Goal: Information Seeking & Learning: Check status

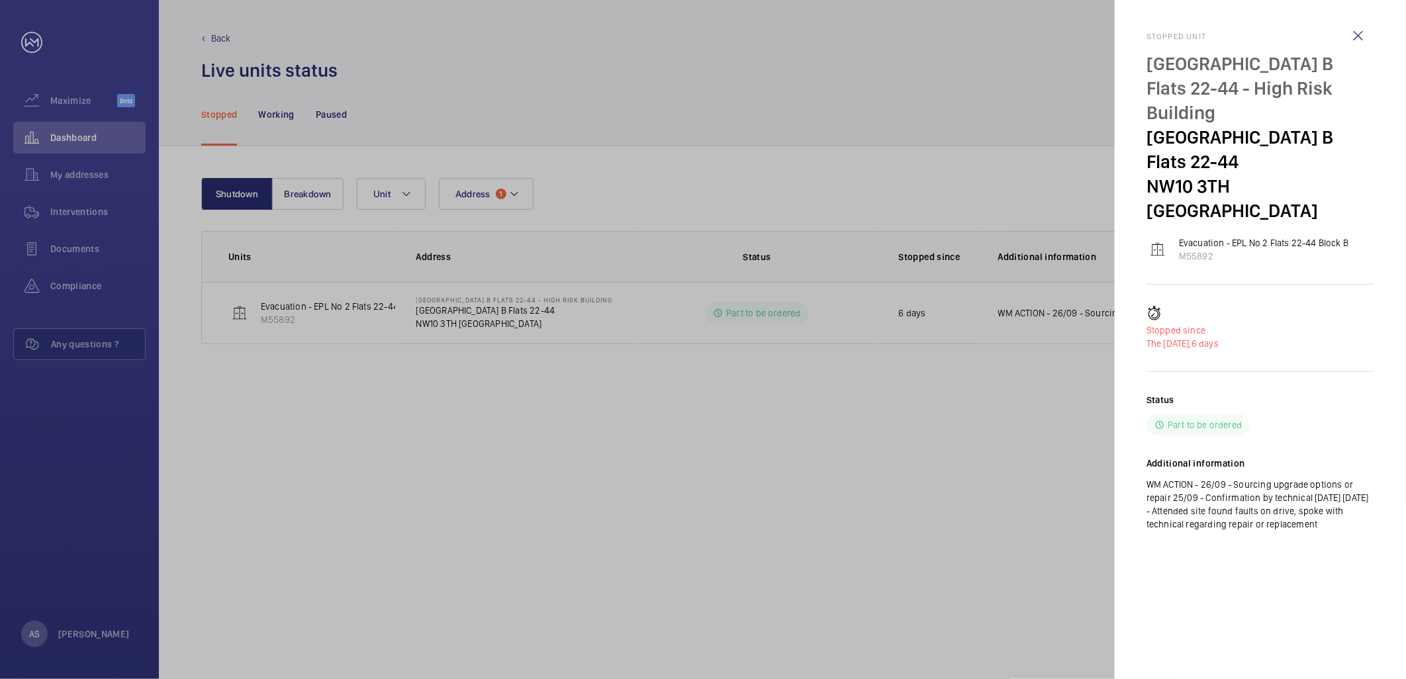
click at [87, 127] on div at bounding box center [703, 339] width 1406 height 679
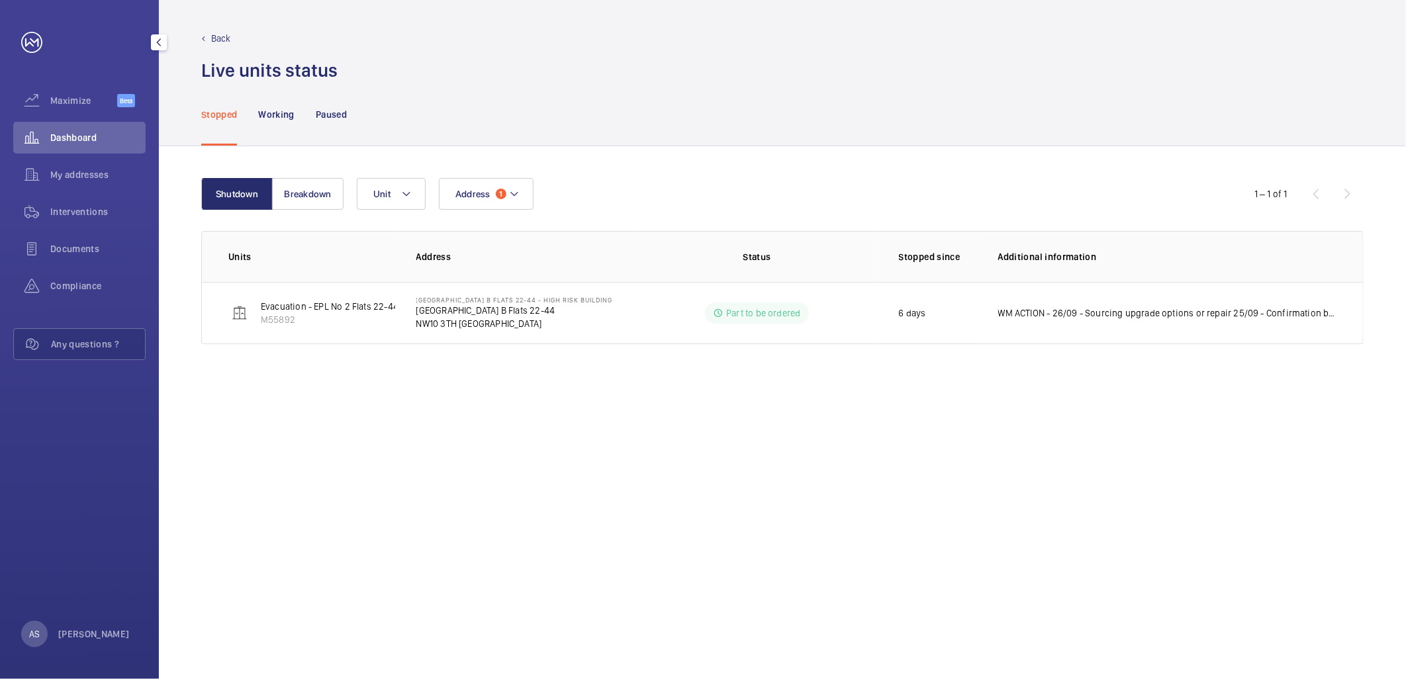
click at [90, 128] on div "Dashboard" at bounding box center [79, 138] width 132 height 32
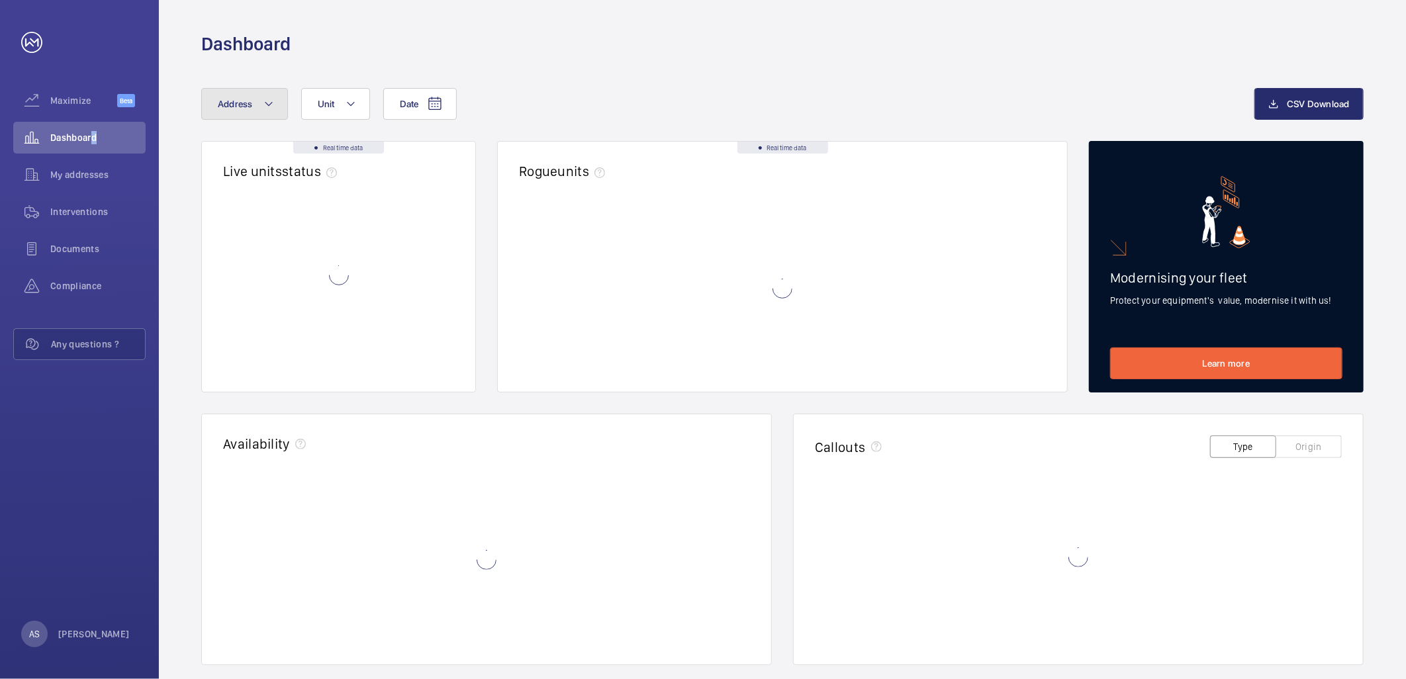
drag, startPoint x: 91, startPoint y: 131, endPoint x: 248, endPoint y: 114, distance: 157.8
click at [248, 114] on button "Address" at bounding box center [244, 104] width 87 height 32
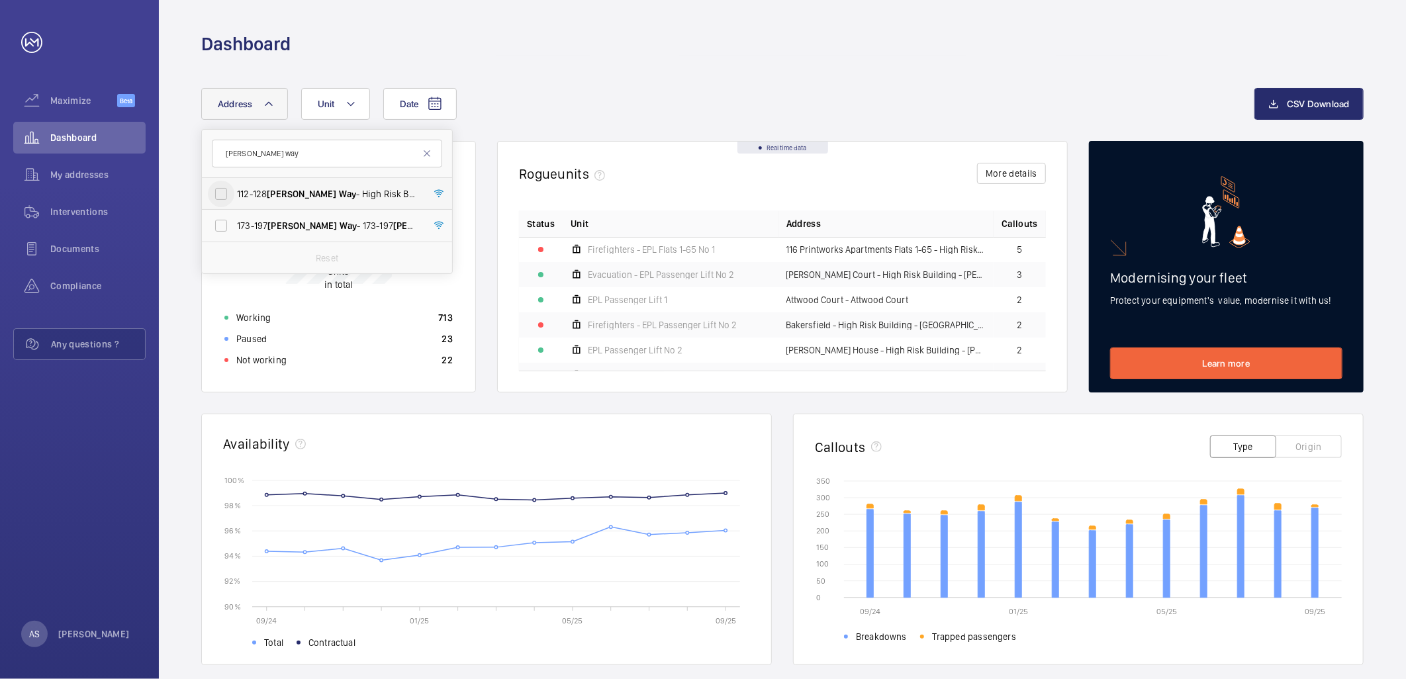
type input "[PERSON_NAME] way"
drag, startPoint x: 214, startPoint y: 193, endPoint x: 216, endPoint y: 205, distance: 12.1
click at [215, 193] on input "[STREET_ADDRESS][PERSON_NAME] - High Risk Building - [STREET_ADDRESS][PERSON_NA…" at bounding box center [221, 194] width 26 height 26
checkbox input "true"
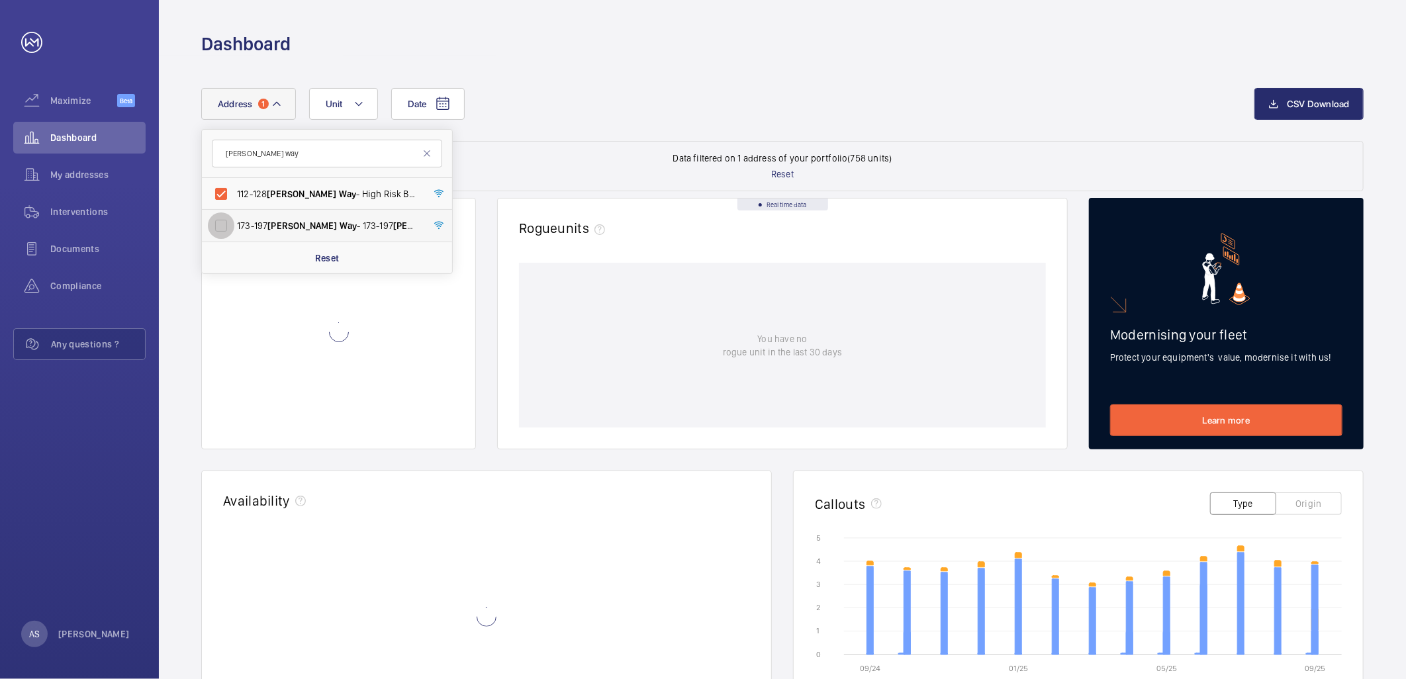
click at [226, 236] on input "[STREET_ADDRESS][PERSON_NAME][PERSON_NAME]" at bounding box center [221, 225] width 26 height 26
checkbox input "true"
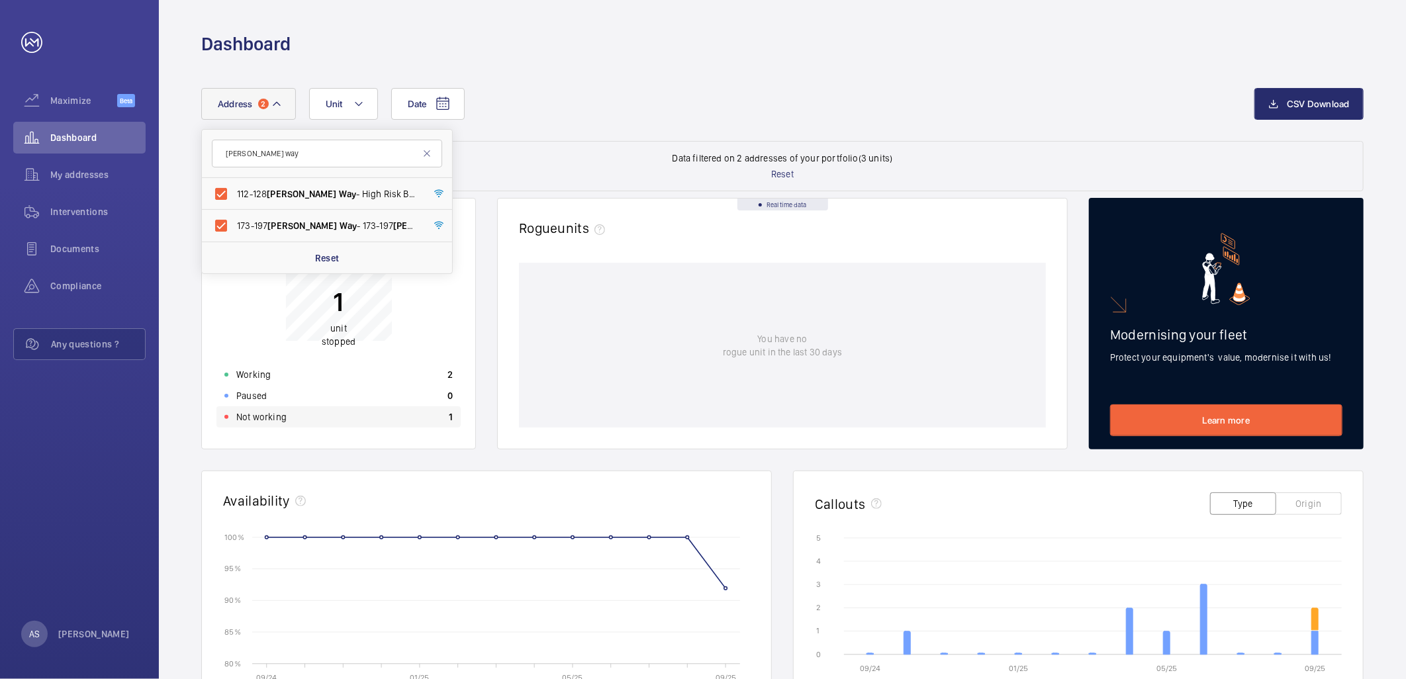
click at [383, 422] on div "Not working 1" at bounding box center [338, 416] width 244 height 21
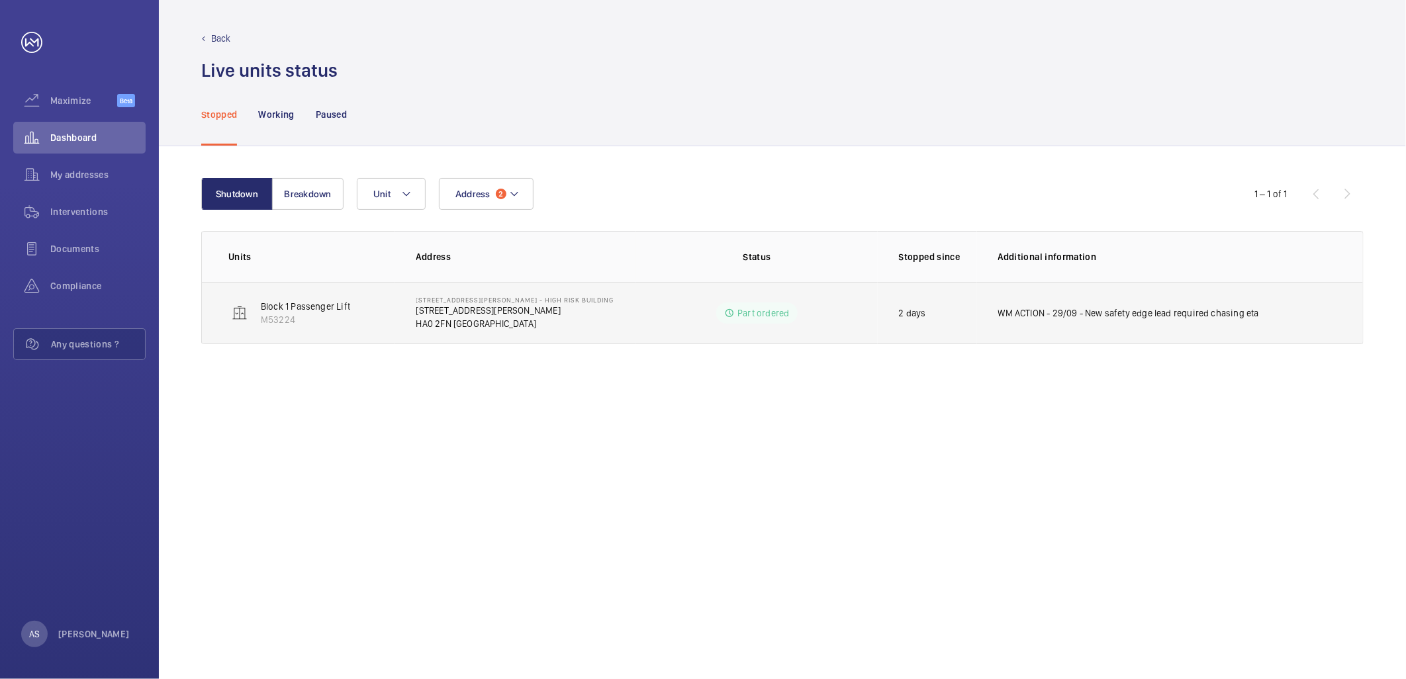
click at [1091, 320] on td "WM ACTION - 29/09 - New safety edge lead required chasing eta" at bounding box center [1170, 313] width 386 height 62
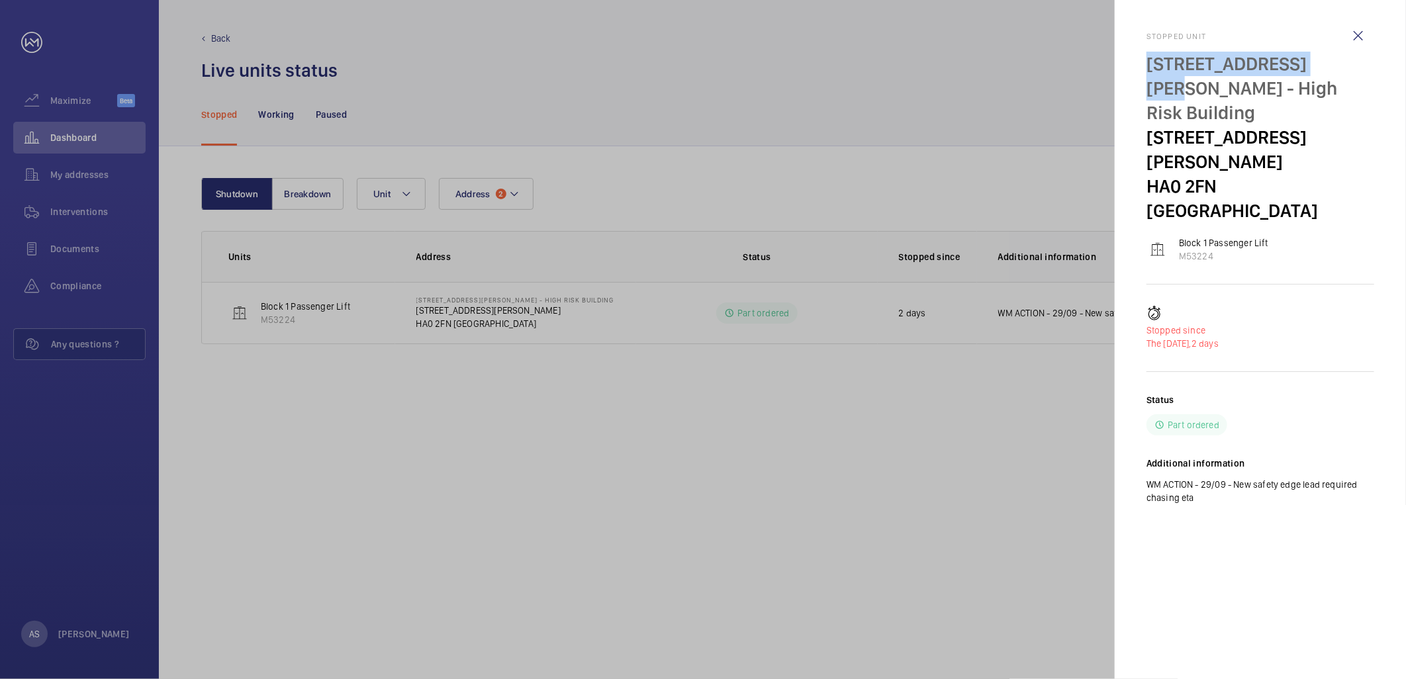
drag, startPoint x: 1146, startPoint y: 61, endPoint x: 1318, endPoint y: 66, distance: 172.1
click at [1318, 66] on p "[STREET_ADDRESS][PERSON_NAME] - High Risk Building" at bounding box center [1260, 88] width 228 height 73
copy p "[STREET_ADDRESS][PERSON_NAME]"
drag, startPoint x: 683, startPoint y: 513, endPoint x: 718, endPoint y: 559, distance: 58.1
click at [684, 516] on div at bounding box center [703, 339] width 1406 height 679
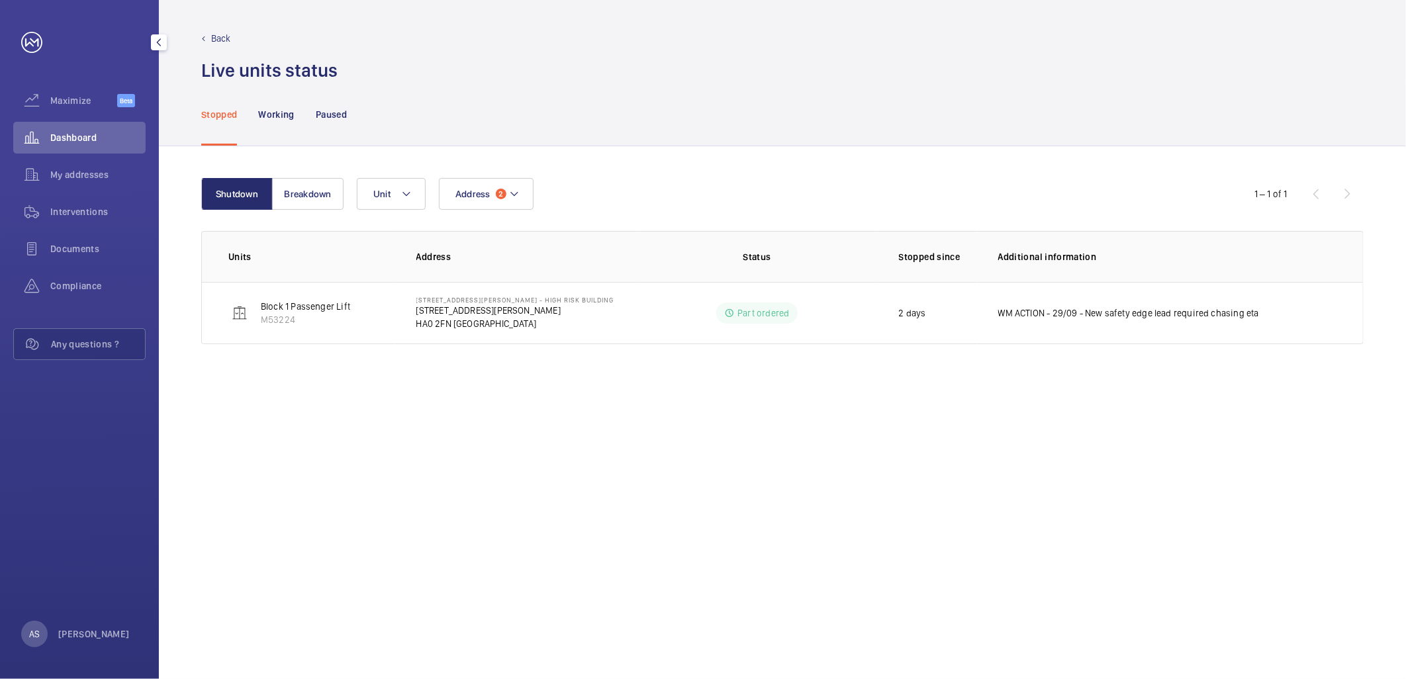
click at [101, 140] on span "Dashboard" at bounding box center [97, 137] width 95 height 13
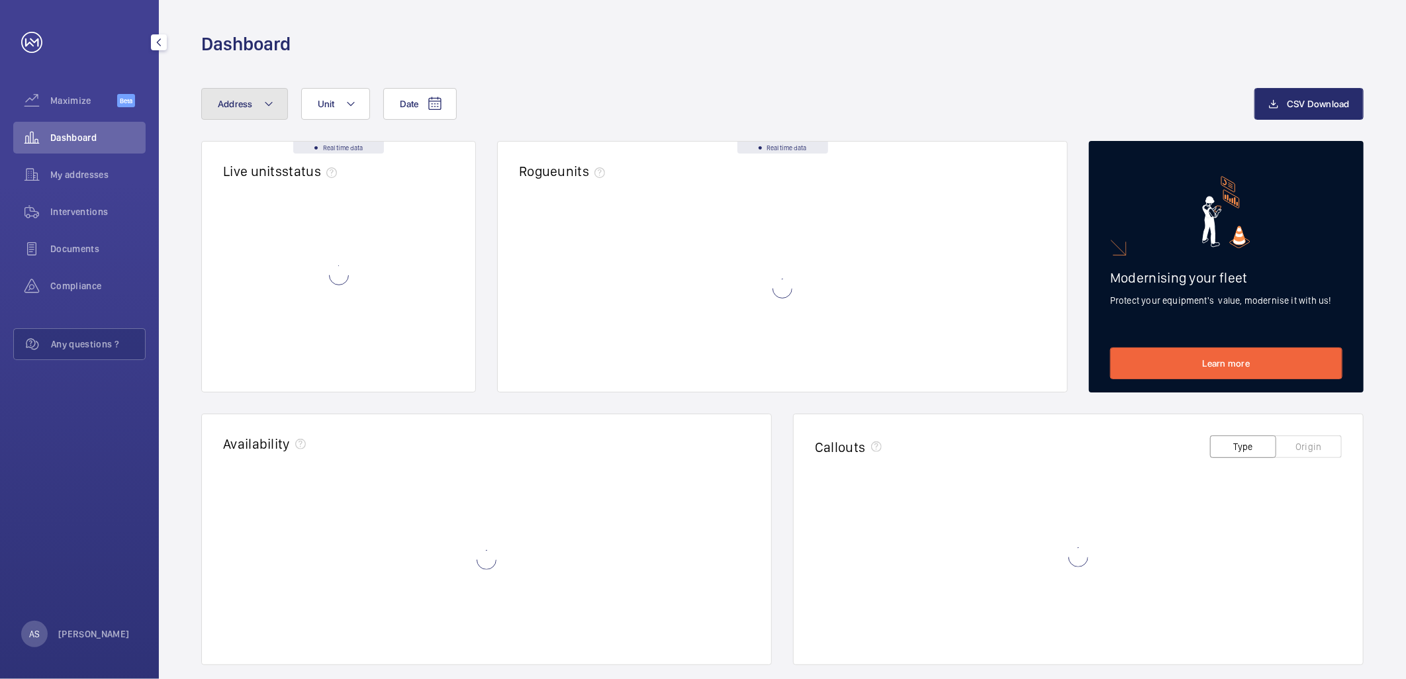
click at [223, 110] on button "Address" at bounding box center [244, 104] width 87 height 32
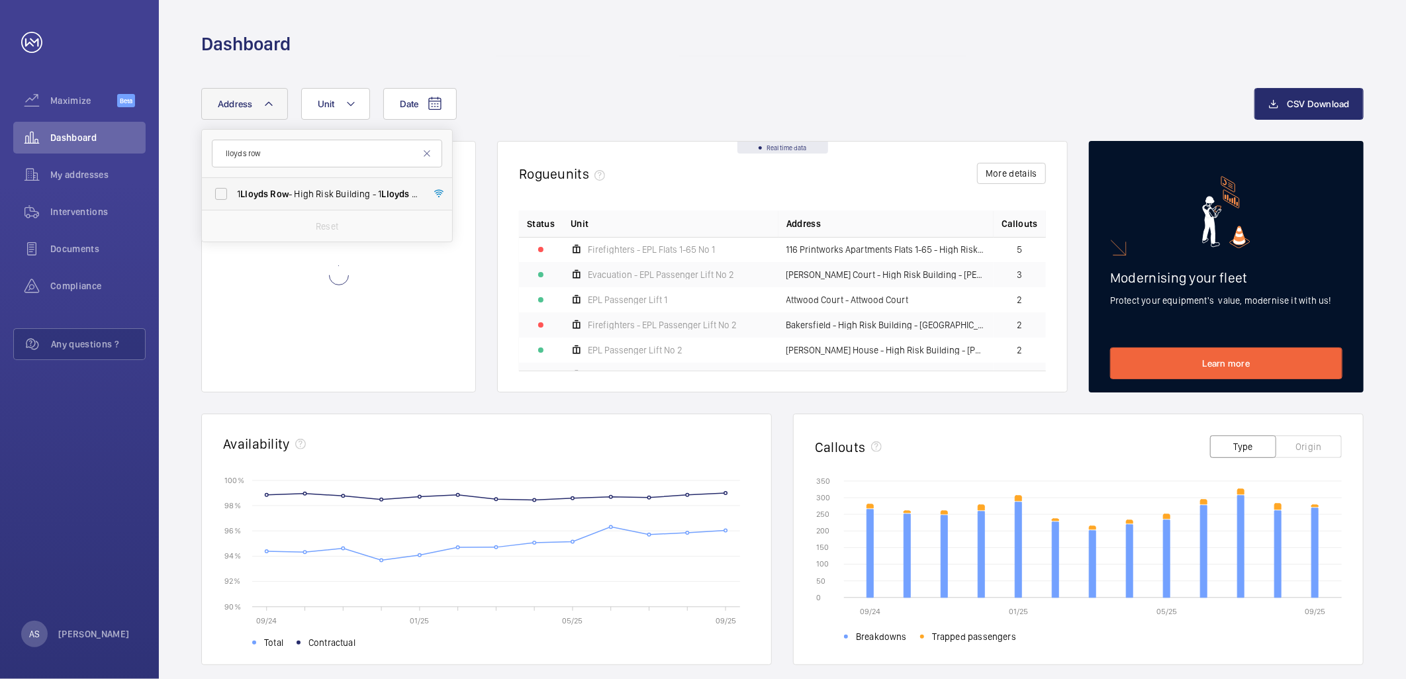
type input "lloyds row"
click at [309, 200] on span "[STREET_ADDRESS][DATE]" at bounding box center [328, 193] width 182 height 13
click at [308, 195] on span "[STREET_ADDRESS][DATE]" at bounding box center [328, 193] width 182 height 13
click at [234, 195] on input "[STREET_ADDRESS][DATE]" at bounding box center [221, 194] width 26 height 26
checkbox input "true"
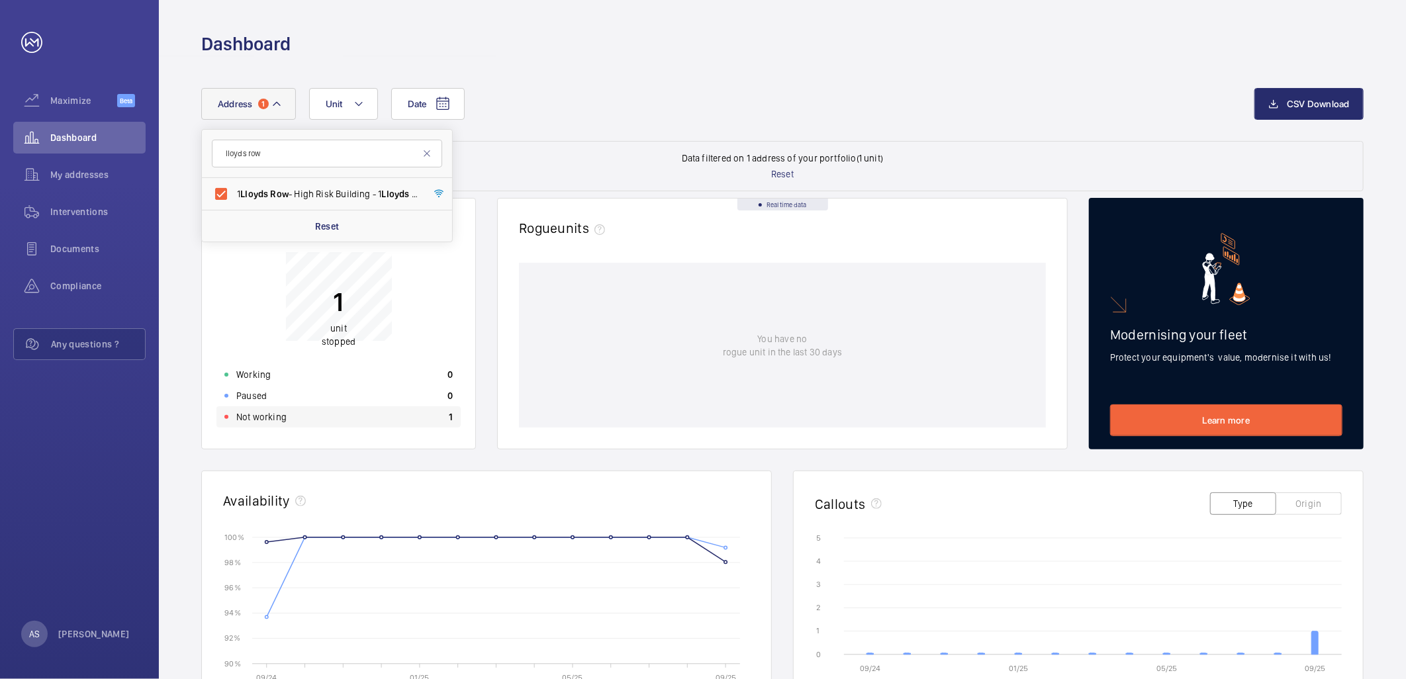
click at [401, 418] on div "Not working 1" at bounding box center [338, 416] width 244 height 21
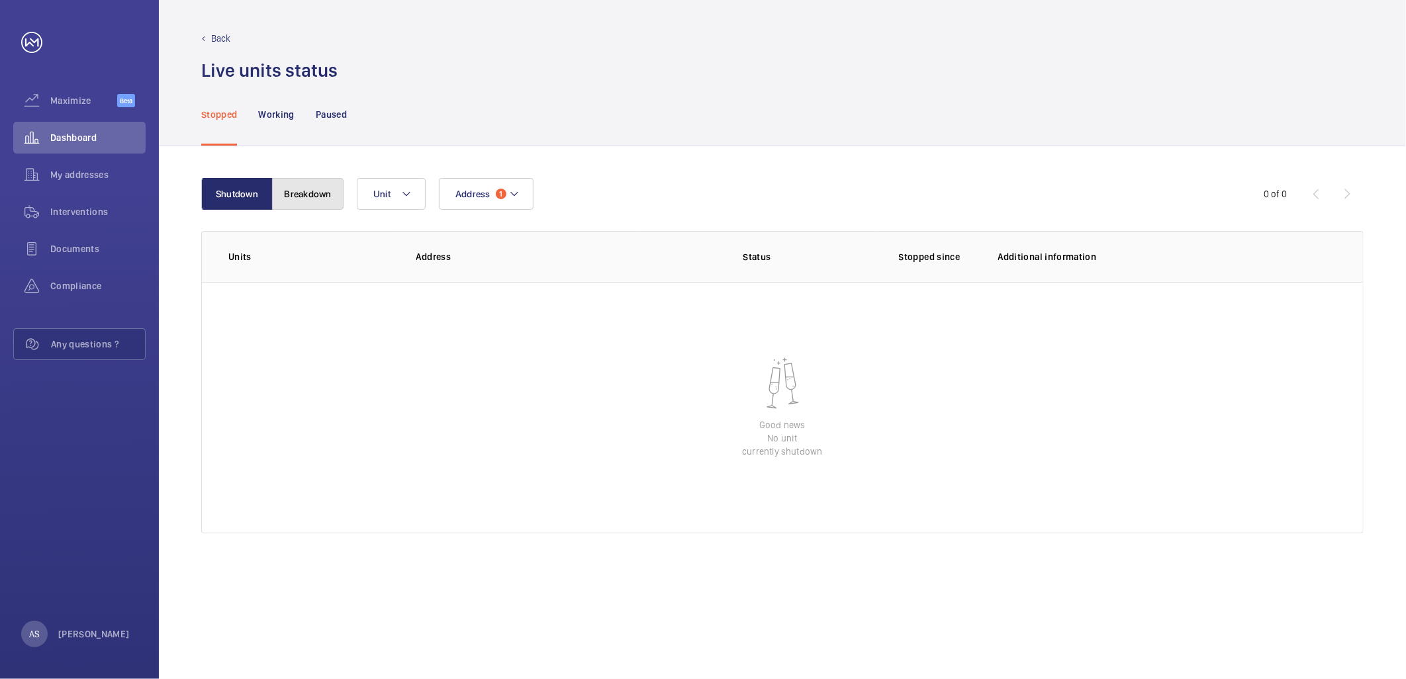
click at [307, 203] on button "Breakdown" at bounding box center [307, 194] width 71 height 32
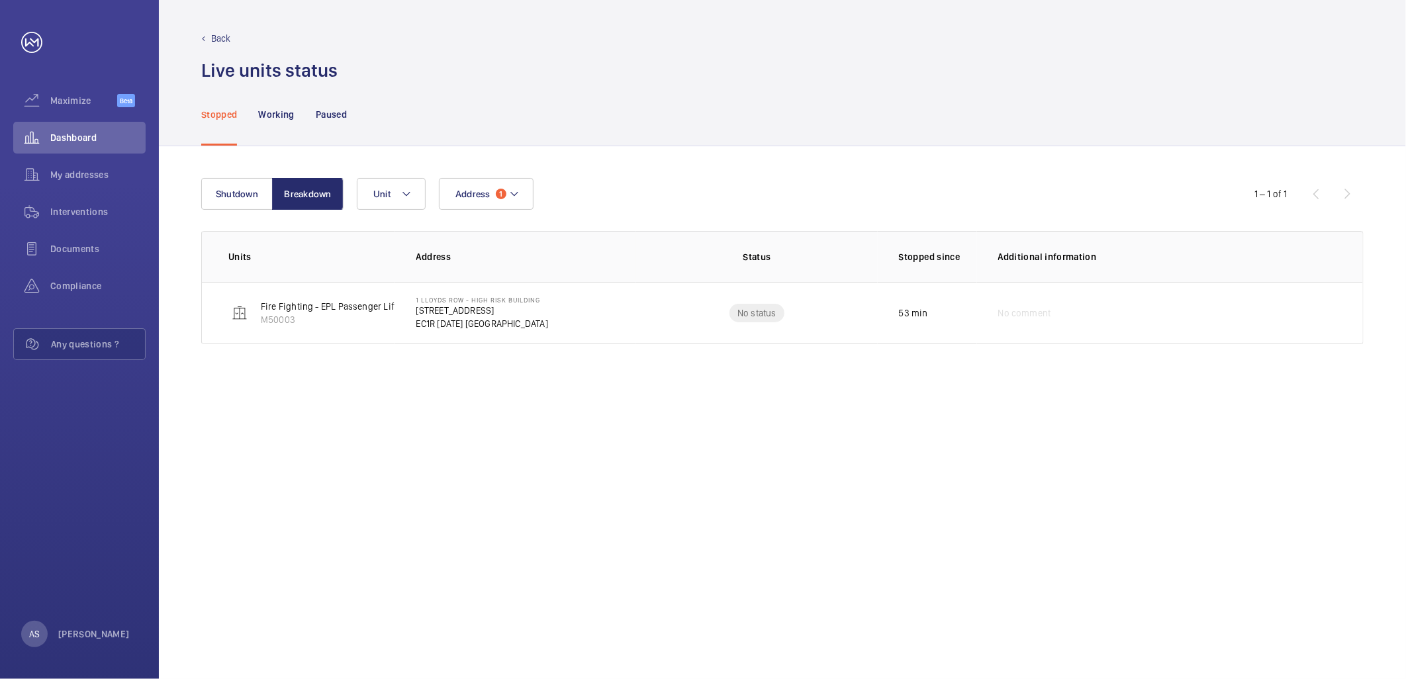
click at [768, 572] on div "Shutdown Breakdown Address 1 Unit 1 – 1 of 1 Units Address Status Stopped since…" at bounding box center [782, 412] width 1247 height 533
click at [793, 486] on div "Shutdown Breakdown Address 1 Unit 1 – 1 of 1 Units Address Status Stopped since…" at bounding box center [782, 412] width 1247 height 533
click at [738, 409] on div "Shutdown Breakdown Address 1 Unit 1 – 1 of 1 Units Address Status Stopped since…" at bounding box center [782, 412] width 1247 height 533
